Goal: Task Accomplishment & Management: Complete application form

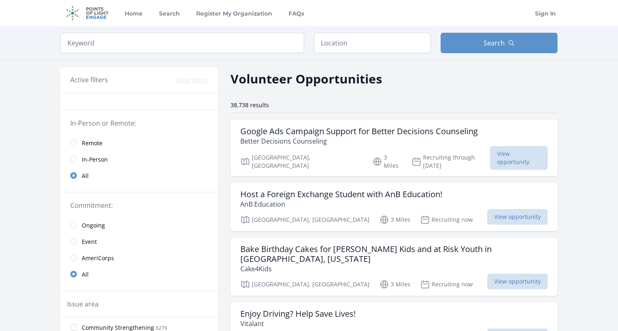
click at [78, 136] on link "Remote" at bounding box center [139, 142] width 157 height 16
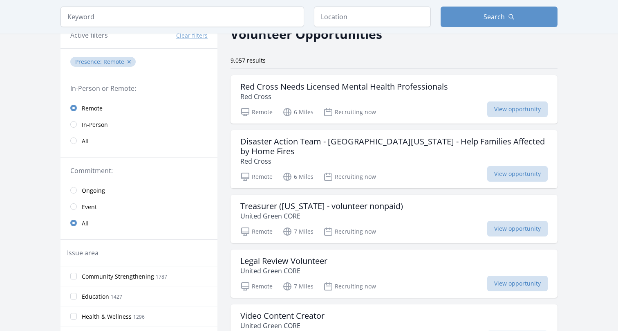
scroll to position [54, 0]
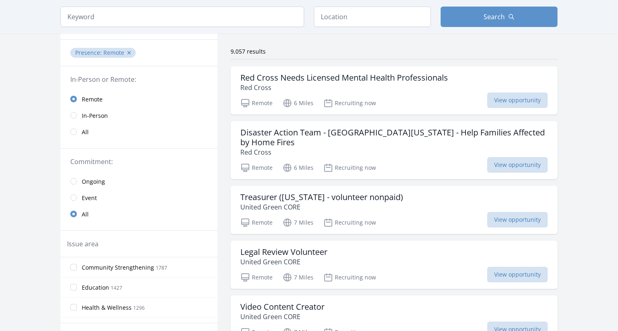
click at [71, 183] on input "radio" at bounding box center [73, 181] width 7 height 7
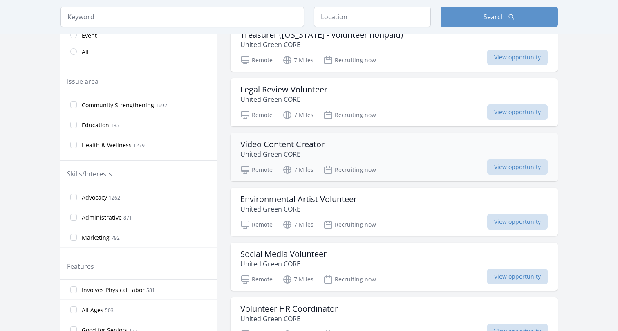
scroll to position [221, 0]
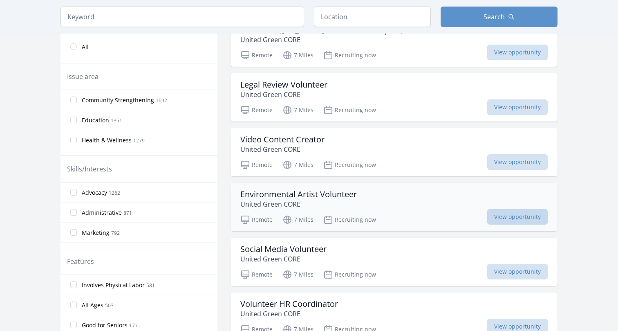
click at [536, 216] on span "View opportunity" at bounding box center [517, 217] width 61 height 16
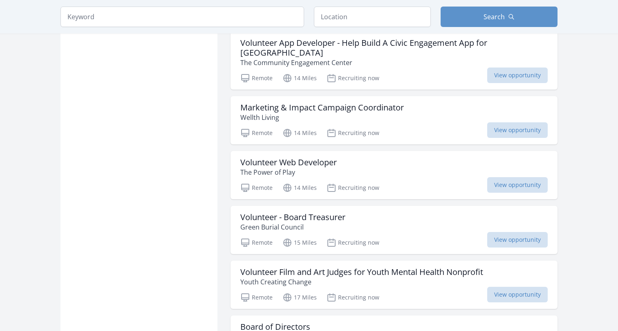
scroll to position [664, 0]
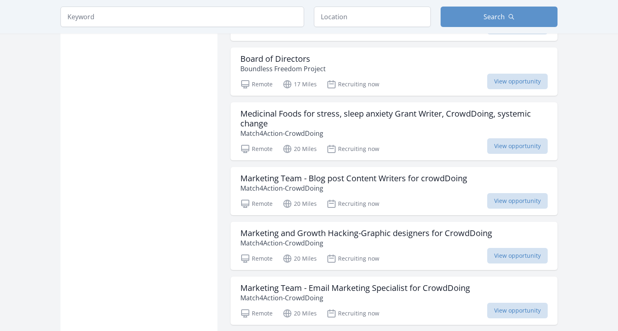
scroll to position [935, 0]
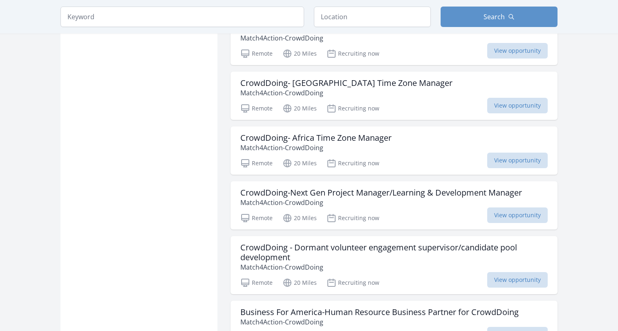
scroll to position [2067, 0]
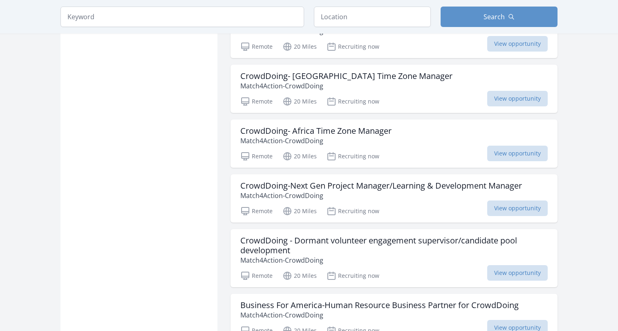
scroll to position [54, 0]
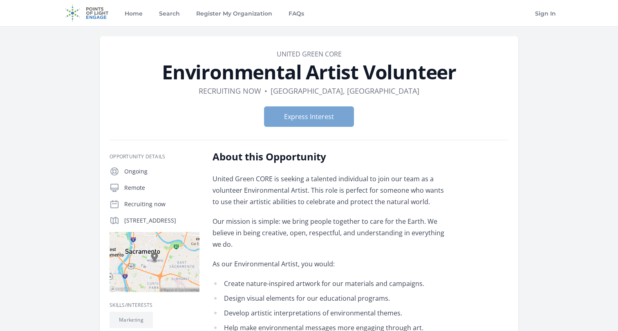
click at [329, 113] on button "Express Interest" at bounding box center [309, 116] width 90 height 20
